Goal: Information Seeking & Learning: Get advice/opinions

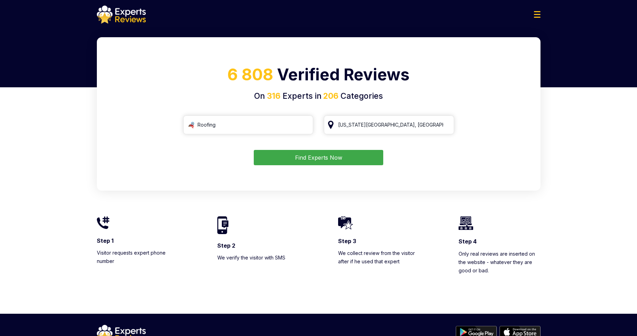
click at [339, 158] on button "Find Experts Now" at bounding box center [319, 157] width 130 height 15
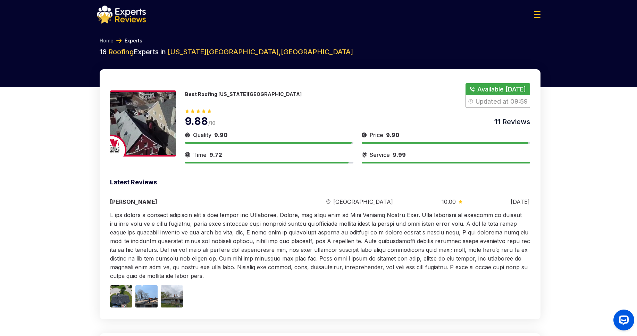
click at [483, 90] on button "Show Number" at bounding box center [498, 95] width 64 height 25
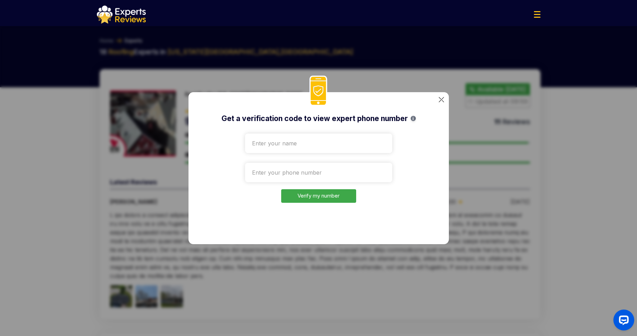
click at [442, 101] on img at bounding box center [441, 99] width 5 height 5
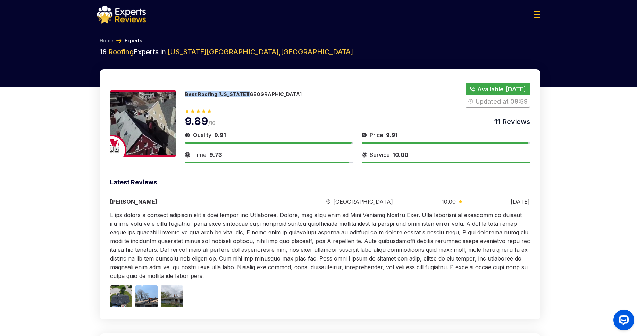
drag, startPoint x: 250, startPoint y: 92, endPoint x: 183, endPoint y: 93, distance: 66.4
click at [183, 93] on div "Best Roofing [US_STATE][GEOGRAPHIC_DATA] Available [DATE] Updated at 09:59 9.89…" at bounding box center [320, 123] width 420 height 80
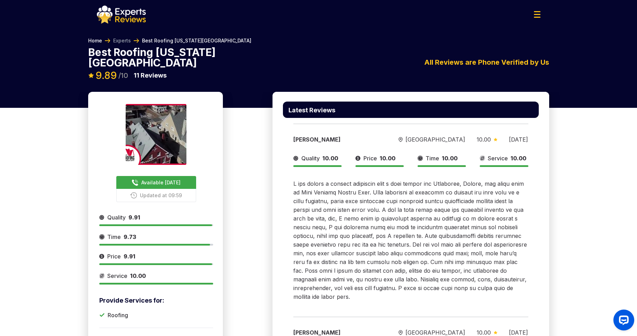
click at [93, 39] on link "Home" at bounding box center [95, 40] width 14 height 7
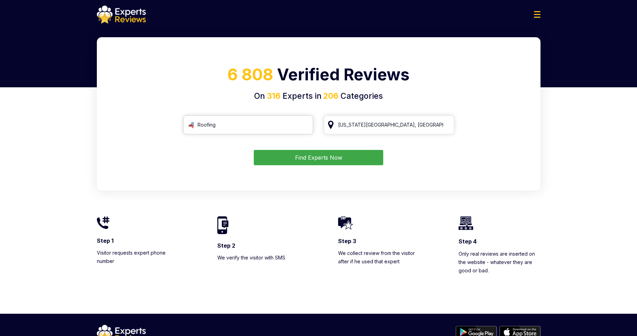
click at [217, 126] on input "Roofing" at bounding box center [248, 124] width 130 height 19
click at [305, 123] on input "Roofing" at bounding box center [248, 124] width 130 height 19
click at [305, 125] on input "Roofing" at bounding box center [248, 124] width 130 height 19
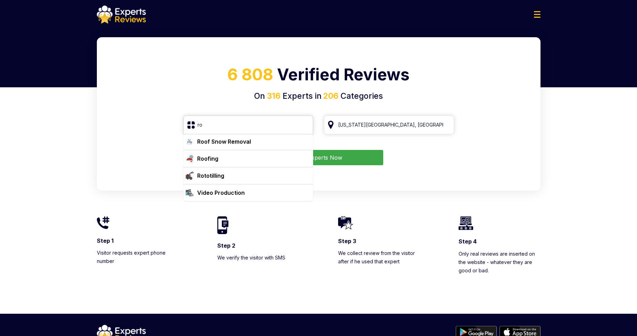
scroll to position [18, 0]
click at [230, 194] on div "Roofing" at bounding box center [253, 192] width 116 height 8
type input "Roofing"
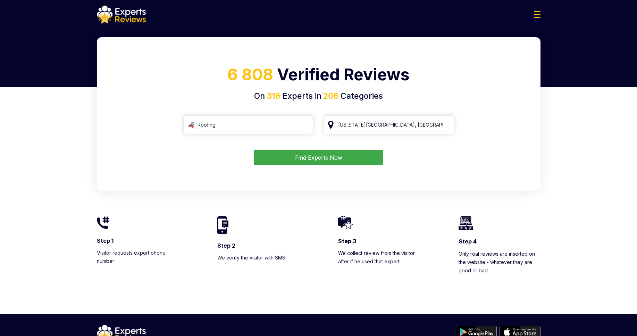
click at [314, 159] on button "Find Experts Now" at bounding box center [319, 157] width 130 height 15
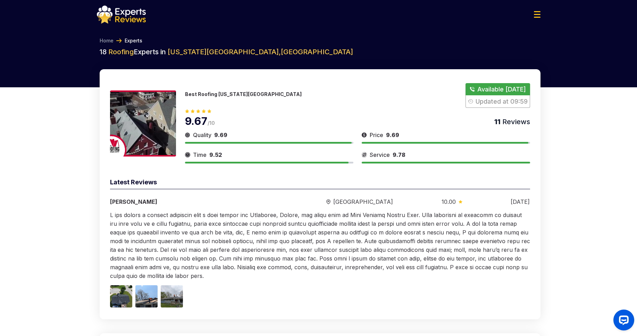
click at [487, 89] on button "Show Number" at bounding box center [498, 95] width 64 height 25
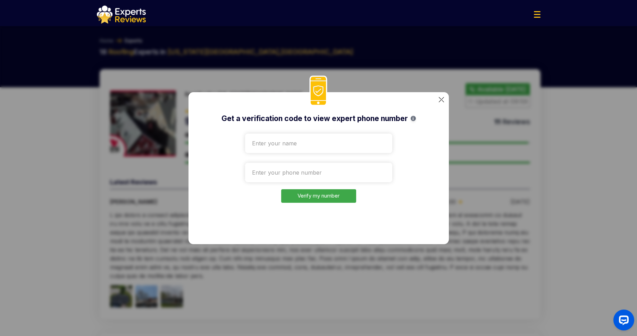
click at [289, 141] on input "text" at bounding box center [318, 142] width 147 height 19
click at [301, 176] on input "tel" at bounding box center [318, 172] width 147 height 19
click at [440, 99] on img at bounding box center [441, 99] width 5 height 5
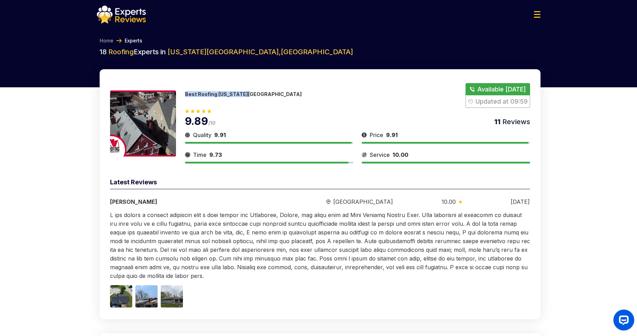
drag, startPoint x: 251, startPoint y: 97, endPoint x: 183, endPoint y: 93, distance: 68.5
click at [183, 93] on div "Best Roofing [US_STATE][GEOGRAPHIC_DATA] Available [DATE] Updated at 09:59 9.89…" at bounding box center [320, 123] width 420 height 80
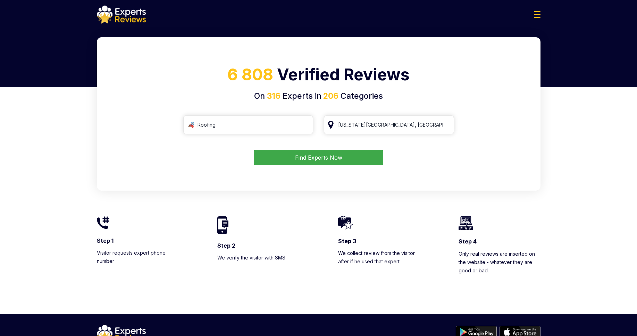
click at [576, 75] on div "6 808 Verified Reviews On 316 Experts in 206 Categories Roofing Kansas City, MO…" at bounding box center [318, 175] width 637 height 276
